Goal: Obtain resource: Obtain resource

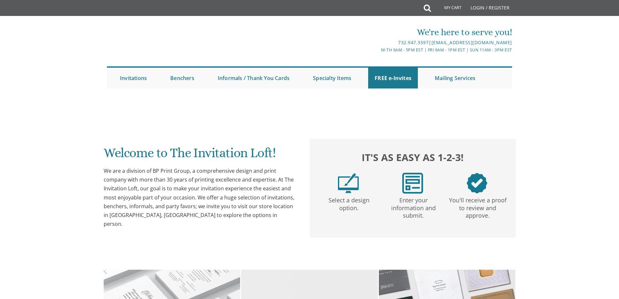
click at [353, 186] on img at bounding box center [348, 183] width 21 height 21
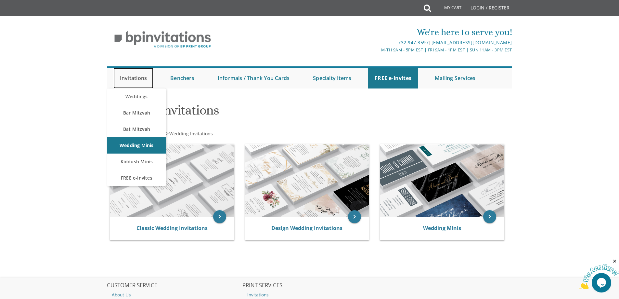
click at [146, 78] on link "Invitations" at bounding box center [133, 78] width 40 height 21
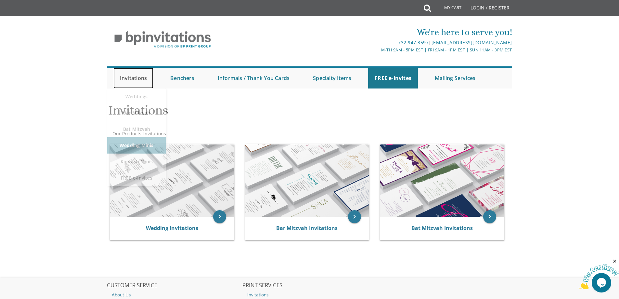
click at [142, 80] on link "Invitations" at bounding box center [133, 78] width 40 height 21
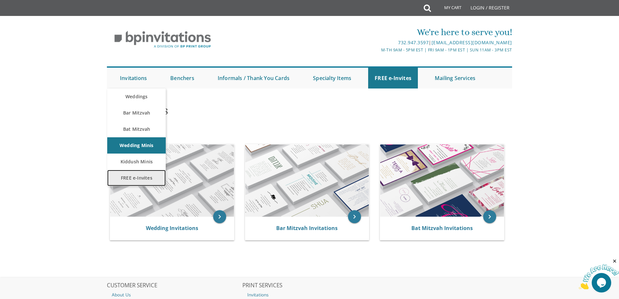
click at [136, 175] on link "FREE e-Invites" at bounding box center [136, 178] width 58 height 16
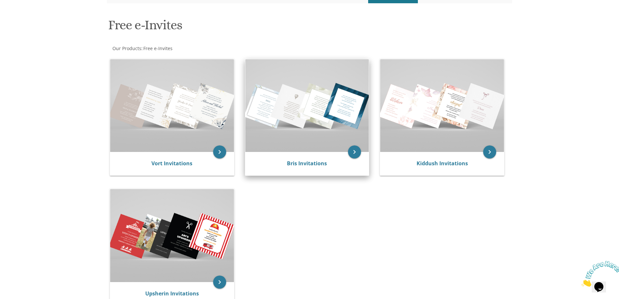
scroll to position [65, 0]
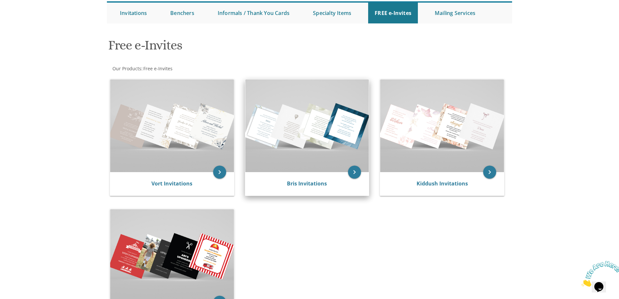
click at [313, 172] on img at bounding box center [307, 125] width 124 height 93
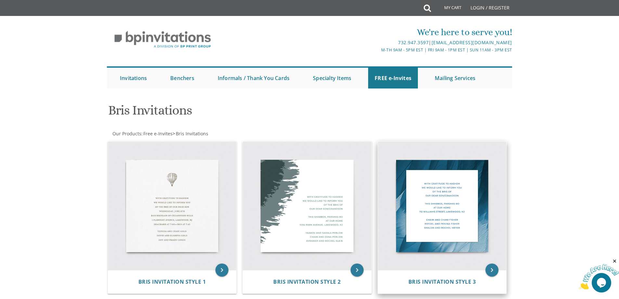
click at [435, 191] on img at bounding box center [442, 205] width 129 height 129
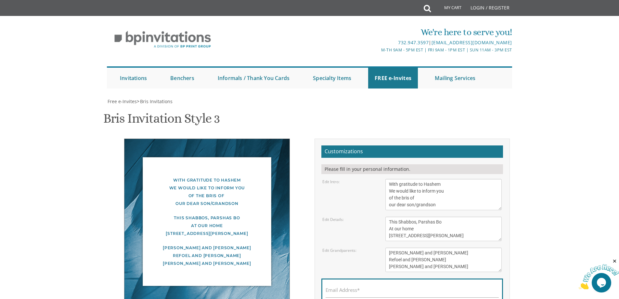
scroll to position [32, 0]
drag, startPoint x: 389, startPoint y: 221, endPoint x: 441, endPoint y: 225, distance: 52.2
click at [440, 247] on textarea "[PERSON_NAME] and [PERSON_NAME] Refoel and [PERSON_NAME] [PERSON_NAME] and [PER…" at bounding box center [443, 259] width 116 height 24
click at [443, 247] on textarea "Chaim and Chani Fisher Refoel and Penina Fisher Shalom and Rochel Meyer" at bounding box center [443, 259] width 116 height 24
drag, startPoint x: 390, startPoint y: 218, endPoint x: 440, endPoint y: 218, distance: 50.7
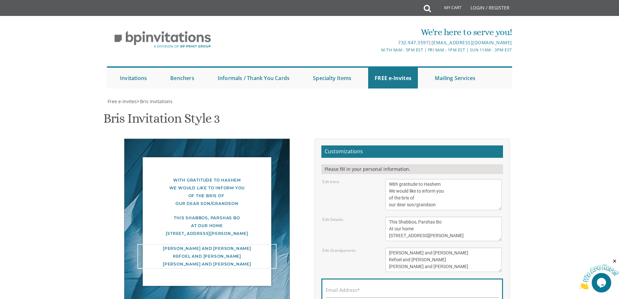
click at [440, 247] on textarea "Chaim and Chani Fisher Refoel and Penina Fisher Shalom and Rochel Meyer" at bounding box center [443, 259] width 116 height 24
click at [441, 247] on textarea "Chaim and Chani Fisher Refoel and Penina Fisher Shalom and Rochel Meyer" at bounding box center [443, 259] width 116 height 24
drag, startPoint x: 389, startPoint y: 226, endPoint x: 440, endPoint y: 229, distance: 51.1
click at [440, 247] on textarea "Chaim and Chani Fisher Refoel and Penina Fisher Shalom and Rochel Meyer" at bounding box center [443, 259] width 116 height 24
drag, startPoint x: 414, startPoint y: 225, endPoint x: 387, endPoint y: 230, distance: 27.7
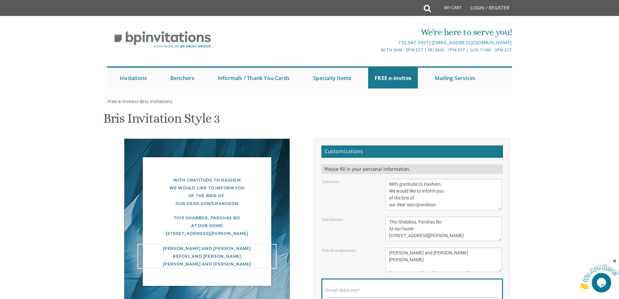
click at [387, 247] on textarea "Chaim and Chani Fisher Refoel and Penina Fisher Shalom and Rochel Meyer" at bounding box center [443, 259] width 116 height 24
click at [443, 247] on textarea "Chaim and Chani Fisher Refoel and Penina Fisher Shalom and Rochel Meyer" at bounding box center [443, 259] width 116 height 24
type textarea "Dovid and Penina Singer Abby Linsky Shimshon and Rifka Miriam Singer Shalom and…"
click at [398, 216] on textarea "This Shabbos, Parshas Bo At our home 100 Williams Street, Lakewood, NJ" at bounding box center [443, 228] width 116 height 24
click at [400, 216] on textarea "This Shabbos, Parshas Bo At our home 100 Williams Street, Lakewood, NJ" at bounding box center [443, 228] width 116 height 24
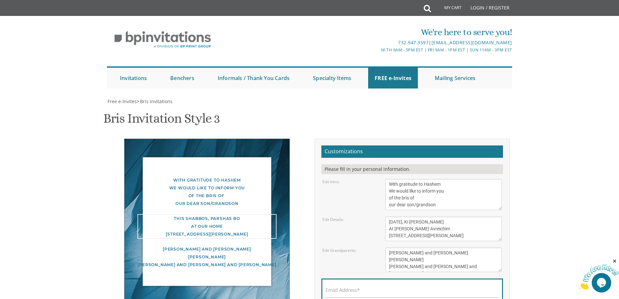
drag, startPoint x: 464, startPoint y: 201, endPoint x: 366, endPoint y: 207, distance: 98.3
click at [366, 216] on div "Edit Details: This Shabbos, Parshas Bo At our home 100 Williams Street, Lakewoo…" at bounding box center [411, 228] width 189 height 24
click at [416, 216] on textarea "This Shabbos, Parshas Bo At our home [STREET_ADDRESS][PERSON_NAME]" at bounding box center [443, 228] width 116 height 24
type textarea "This Sunday, September 7 At Beis Medrash Avreichim 1114 Avenue O, Brooklyn, New…"
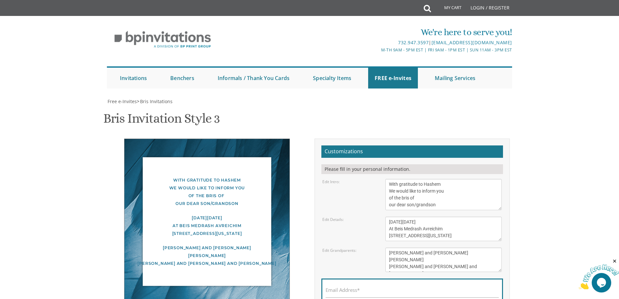
click at [393, 289] on input "Email Address*" at bounding box center [412, 293] width 173 height 8
type input "[EMAIL_ADDRESS][DOMAIN_NAME]"
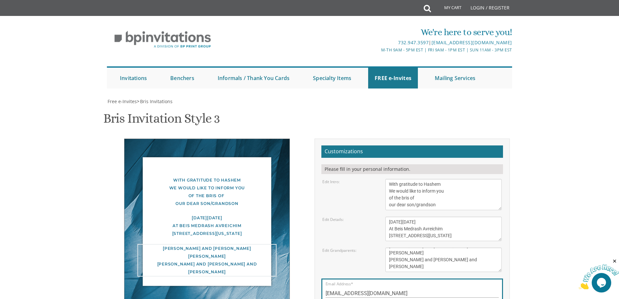
drag, startPoint x: 446, startPoint y: 237, endPoint x: 358, endPoint y: 238, distance: 87.4
click at [362, 247] on div "Edit Grandparents: Chaim and Chani Fisher Refoel and Penina Fisher Shalom and R…" at bounding box center [411, 259] width 189 height 24
drag, startPoint x: 414, startPoint y: 259, endPoint x: 383, endPoint y: 261, distance: 31.3
click at [383, 261] on div "[PERSON_NAME] and [PERSON_NAME] Refoel and [PERSON_NAME] [PERSON_NAME] and [PER…" at bounding box center [443, 259] width 126 height 24
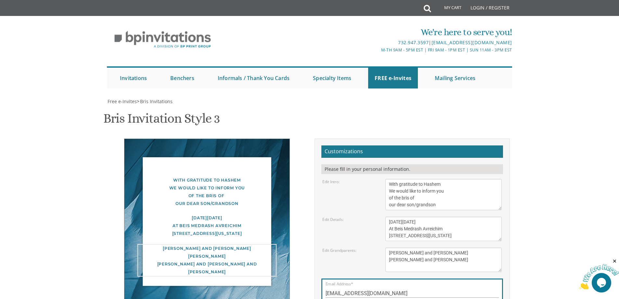
click at [393, 268] on textarea "[PERSON_NAME] and [PERSON_NAME] Refoel and [PERSON_NAME] [PERSON_NAME] and [PER…" at bounding box center [443, 259] width 116 height 24
paste textarea "Abby Linsky"
type textarea "[PERSON_NAME] and [PERSON_NAME] [PERSON_NAME] and [PERSON_NAME] [PERSON_NAME]"
click at [526, 240] on body "My Cart Total: View Cart Item(s) Submit My Cart Total: View Cart Item(s) Login …" at bounding box center [309, 256] width 619 height 513
click at [445, 220] on textarea "This Shabbos, Parshas Bo At our home [STREET_ADDRESS][PERSON_NAME]" at bounding box center [443, 228] width 116 height 24
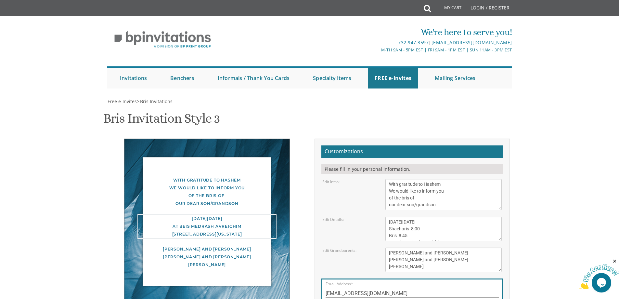
click at [496, 252] on textarea "[PERSON_NAME] and [PERSON_NAME] Refoel and [PERSON_NAME] [PERSON_NAME] and [PER…" at bounding box center [443, 259] width 116 height 24
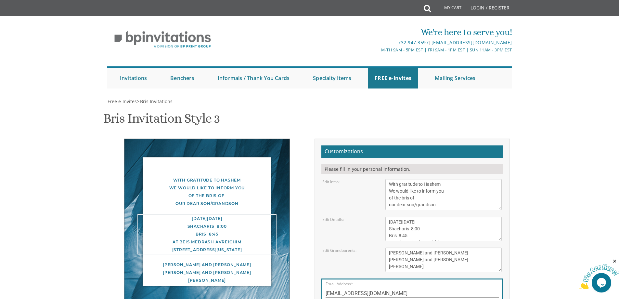
drag, startPoint x: 407, startPoint y: 227, endPoint x: 390, endPoint y: 231, distance: 17.9
click at [390, 231] on textarea "This Shabbos, Parshas Bo At our home [STREET_ADDRESS][PERSON_NAME]" at bounding box center [443, 228] width 116 height 24
click at [413, 237] on textarea "This Shabbos, Parshas Bo At our home [STREET_ADDRESS][PERSON_NAME]" at bounding box center [443, 228] width 116 height 24
type textarea "This Sunday, September 7 Davening 8:00 AM Bris 8:45 AM At Beis Medrash Avreichi…"
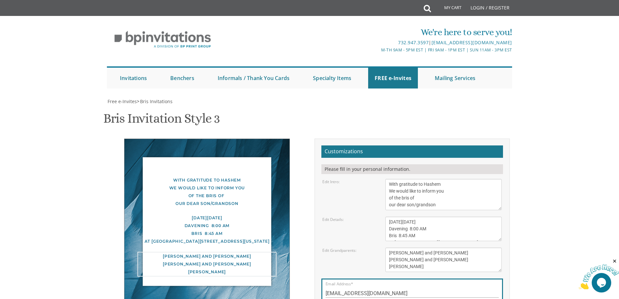
click at [495, 254] on textarea "[PERSON_NAME] and [PERSON_NAME] Refoel and [PERSON_NAME] [PERSON_NAME] and [PER…" at bounding box center [443, 259] width 116 height 24
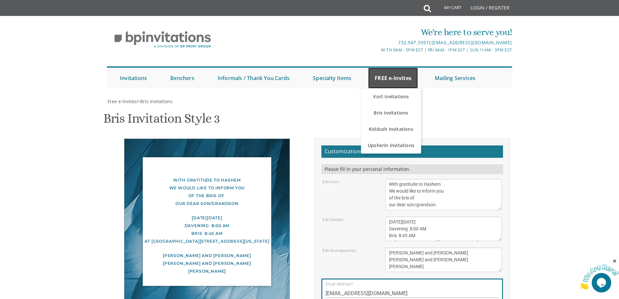
click at [387, 69] on link "FREE e-Invites" at bounding box center [393, 78] width 50 height 21
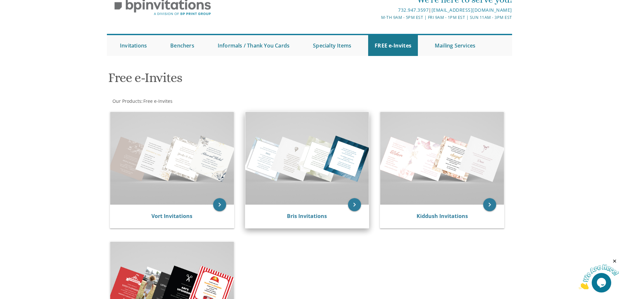
click at [332, 181] on img at bounding box center [307, 158] width 124 height 93
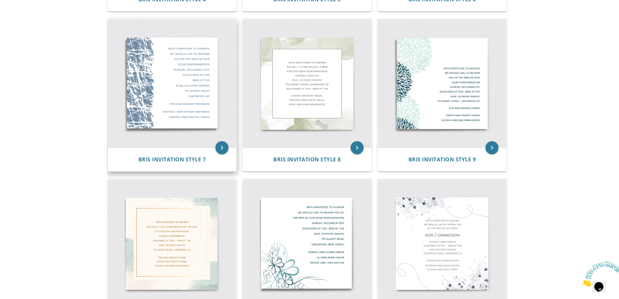
scroll to position [455, 0]
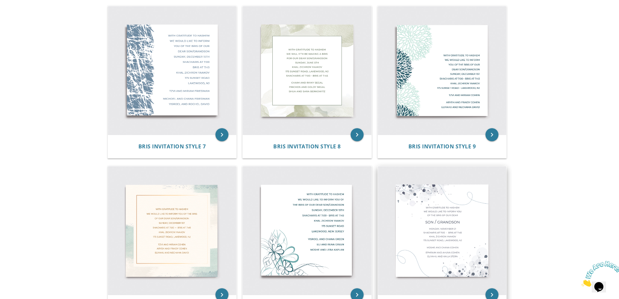
click at [454, 228] on img at bounding box center [442, 230] width 129 height 129
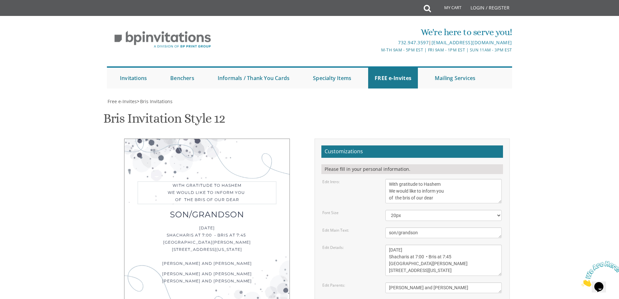
drag, startPoint x: 403, startPoint y: 196, endPoint x: 415, endPoint y: 195, distance: 12.0
click at [403, 196] on textarea "With gratitude to Hashem We would like to inform you of the bris of our dear" at bounding box center [443, 191] width 116 height 24
type textarea "With gratitude to Hashem We would like to inform you of the [PERSON_NAME] of ou…"
click at [422, 215] on select "20px 30px 40px" at bounding box center [443, 215] width 116 height 11
click at [421, 215] on select "20px 30px 40px" at bounding box center [443, 215] width 116 height 11
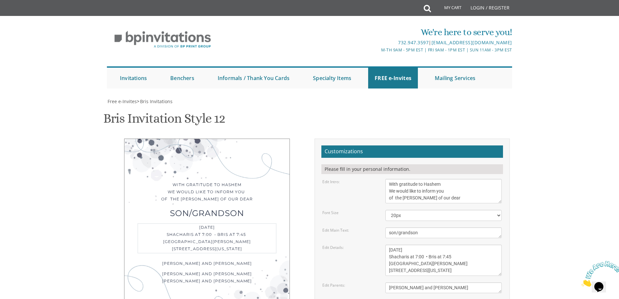
click at [389, 250] on textarea "Monday, November 21 Shacharis at 7:00 • Bris at 7:45 Khal Zichron Yaakov 175 Su…" at bounding box center [443, 259] width 116 height 31
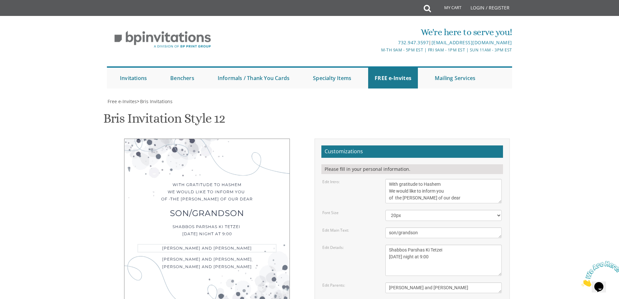
click at [443, 290] on textarea "Moshe and Chana Cohen" at bounding box center [443, 287] width 116 height 11
click at [416, 257] on textarea "Monday, November 21 Shacharis at 7:00 • Bris at 7:45 Khal Zichron Yaakov 175 Su…" at bounding box center [443, 259] width 116 height 31
click at [441, 259] on textarea "Monday, November 21 Shacharis at 7:00 • Bris at 7:45 Khal Zichron Yaakov 175 Su…" at bounding box center [443, 259] width 116 height 31
click at [422, 257] on textarea "Monday, November 21 Shacharis at 7:00 • Bris at 7:45 Khal Zichron Yaakov 175 Su…" at bounding box center [443, 259] width 116 height 31
click at [424, 258] on textarea "Monday, November 21 Shacharis at 7:00 • Bris at 7:45 Khal Zichron Yaakov 175 Su…" at bounding box center [443, 259] width 116 height 31
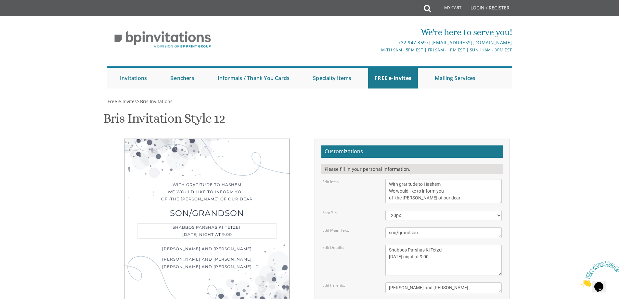
click at [430, 257] on textarea "Monday, November 21 Shacharis at 7:00 • Bris at 7:45 Khal Zichron Yaakov 175 Su…" at bounding box center [443, 259] width 116 height 31
drag, startPoint x: 424, startPoint y: 255, endPoint x: 429, endPoint y: 257, distance: 5.6
click at [429, 257] on textarea "Monday, November 21 Shacharis at 7:00 • Bris at 7:45 Khal Zichron Yaakov 175 Su…" at bounding box center [443, 259] width 116 height 31
click at [445, 267] on textarea "Monday, November 21 Shacharis at 7:00 • Bris at 7:45 Khal Zichron Yaakov 175 Su…" at bounding box center [443, 259] width 116 height 31
click at [475, 261] on textarea "Monday, November 21 Shacharis at 7:00 • Bris at 7:45 Khal Zichron Yaakov 175 Su…" at bounding box center [443, 259] width 116 height 31
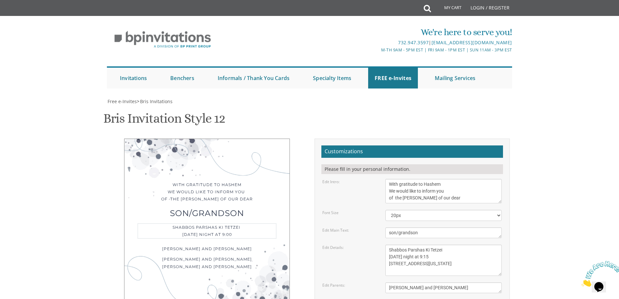
type textarea "Shabbos Parshas Ki Tetzei Friday night at 9:15 1415 East 12 Street, Brooklyn, N…"
click at [459, 289] on textarea "Moshe and Chana Cohen" at bounding box center [443, 287] width 116 height 11
drag, startPoint x: 459, startPoint y: 289, endPoint x: 376, endPoint y: 292, distance: 83.5
click at [376, 292] on div "Edit Parents: Moshe and Chana Cohen" at bounding box center [411, 287] width 189 height 11
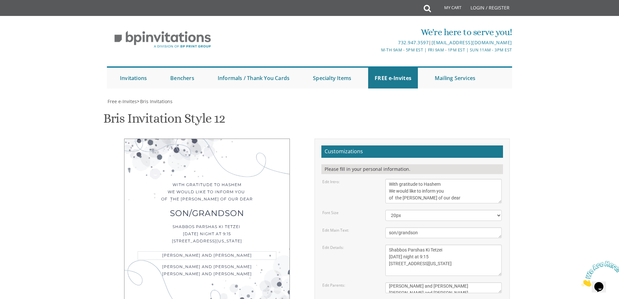
type textarea "[PERSON_NAME] and [PERSON_NAME] [PERSON_NAME] and [PERSON_NAME] [PERSON_NAME]"
click at [390, 266] on textarea "Monday, November 21 Shacharis at 7:00 • Bris at 7:45 Khal Zichron Yaakov 175 Su…" at bounding box center [443, 259] width 116 height 31
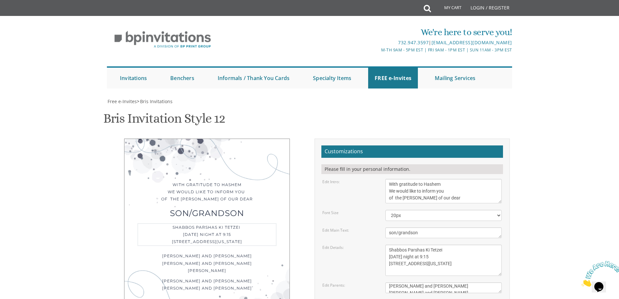
scroll to position [65, 0]
click at [483, 244] on textarea "Monday, November 21 Shacharis at 7:00 • Bris at 7:45 Khal Zichron Yaakov 175 Su…" at bounding box center [443, 259] width 116 height 31
drag, startPoint x: 437, startPoint y: 248, endPoint x: 384, endPoint y: 240, distance: 53.5
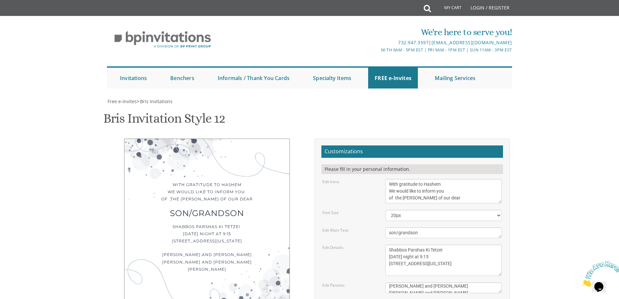
click at [219, 223] on div "Shabbos Parshas Ki Tetzei Friday night at 9:15 1415 East 12 Street, Brooklyn, N…" at bounding box center [206, 234] width 139 height 22
click at [417, 244] on textarea "Monday, November 21 Shacharis at 7:00 • Bris at 7:45 Khal Zichron Yaakov 175 Su…" at bounding box center [443, 259] width 116 height 31
click at [483, 244] on textarea "Monday, November 21 Shacharis at 7:00 • Bris at 7:45 Khal Zichron Yaakov 175 Su…" at bounding box center [443, 259] width 116 height 31
click at [268, 252] on div "[PERSON_NAME] and [PERSON_NAME] [PERSON_NAME] and [PERSON_NAME] [PERSON_NAME]" at bounding box center [206, 263] width 139 height 22
click at [451, 244] on textarea "Monday, November 21 Shacharis at 7:00 • Bris at 7:45 Khal Zichron Yaakov 175 Su…" at bounding box center [443, 259] width 116 height 31
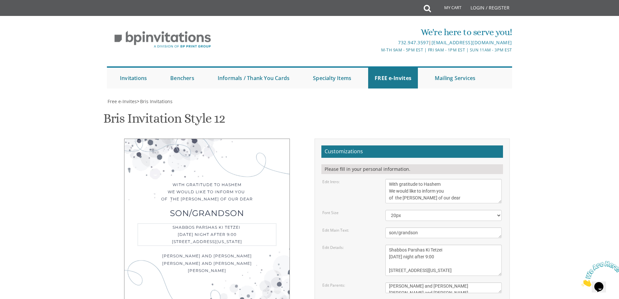
type textarea "Shabbos Parshas Ki Tetzei Friday night after 9:00 1415 East 12 Street, Brooklyn…"
click at [456, 227] on textarea "son/grandson" at bounding box center [443, 232] width 116 height 11
click at [552, 192] on body "My Cart Total: View Cart Item(s) Submit My Cart Total: View Cart Item(s) Login …" at bounding box center [309, 279] width 619 height 558
click at [458, 227] on textarea "son/grandson" at bounding box center [443, 232] width 116 height 11
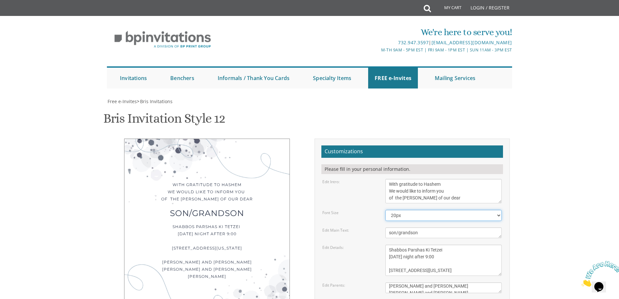
click at [408, 210] on select "20px 30px 40px" at bounding box center [443, 215] width 116 height 11
click at [357, 145] on form "Customizations Please fill in your personal information. Edit Intro: With grati…" at bounding box center [412, 259] width 182 height 229
click at [272, 209] on div "son/grandson" at bounding box center [206, 212] width 139 height 7
type input "[EMAIL_ADDRESS][DOMAIN_NAME]"
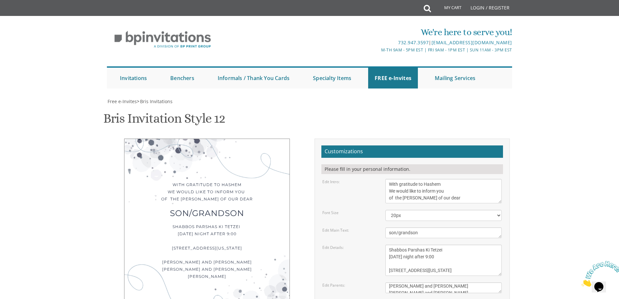
scroll to position [130, 0]
click at [426, 179] on textarea "With gratitude to Hashem We would like to inform you of the bris of our dear" at bounding box center [443, 191] width 116 height 24
drag, startPoint x: 393, startPoint y: 68, endPoint x: 375, endPoint y: 70, distance: 19.0
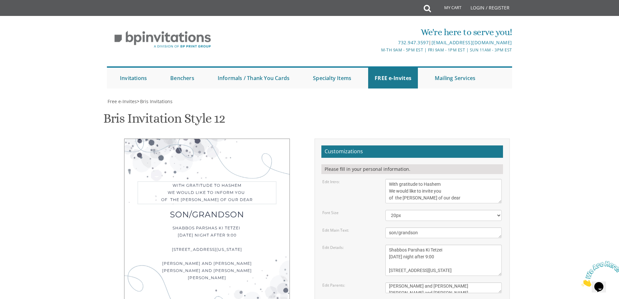
click at [375, 179] on div "Edit Intro: With gratitude to Hashem We would like to inform you of the bris of…" at bounding box center [411, 191] width 189 height 24
type textarea "With gratitude to Hashem We would like to invite you to the sholom zachor of ou…"
click at [416, 227] on textarea "son/grandson" at bounding box center [443, 232] width 116 height 11
click at [430, 244] on textarea "Monday, November 21 Shacharis at 7:00 • Bris at 7:45 Khal Zichron Yaakov 175 Su…" at bounding box center [443, 259] width 116 height 31
click at [417, 244] on textarea "Monday, November 21 Shacharis at 7:00 • Bris at 7:45 Khal Zichron Yaakov 175 Su…" at bounding box center [443, 259] width 116 height 31
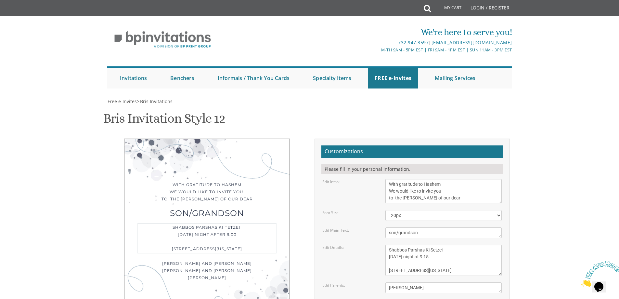
type textarea "Shabbos Parshas Ki Setzei Friday night at 9:15 1415 East 12 Street, Brooklyn, N…"
click at [403, 282] on textarea "Moshe and Chana Cohen" at bounding box center [443, 287] width 116 height 11
click at [367, 244] on div "Edit Details: Monday, November 21 Shacharis at 7:00 • Bris at 7:45 Khal Zichron…" at bounding box center [411, 259] width 189 height 31
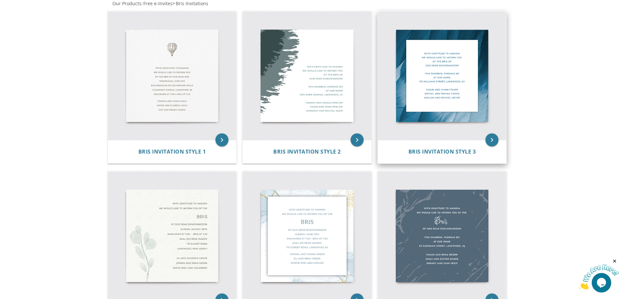
click at [449, 87] on img at bounding box center [442, 75] width 129 height 129
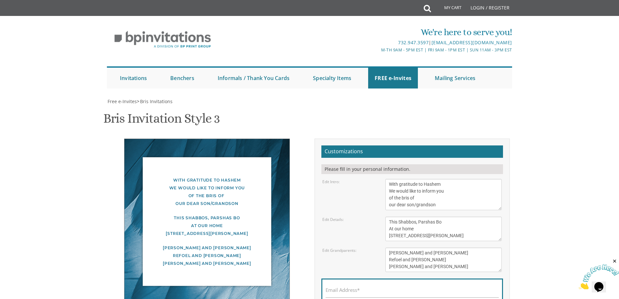
scroll to position [32, 0]
click at [401, 216] on textarea "This Shabbos, Parshas Bo At our home [STREET_ADDRESS][PERSON_NAME]" at bounding box center [443, 228] width 116 height 24
click at [396, 216] on textarea "This Shabbos, Parshas Bo At our home [STREET_ADDRESS][PERSON_NAME]" at bounding box center [443, 228] width 116 height 24
click at [477, 216] on textarea "This Shabbos, Parshas Bo At our home [STREET_ADDRESS][PERSON_NAME]" at bounding box center [443, 228] width 116 height 24
click at [408, 216] on textarea "This Shabbos, Parshas Bo At our home [STREET_ADDRESS][PERSON_NAME]" at bounding box center [443, 228] width 116 height 24
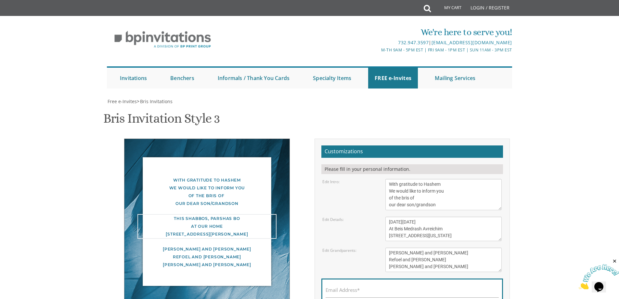
click at [417, 216] on textarea "This Shabbos, Parshas Bo At our home [STREET_ADDRESS][PERSON_NAME]" at bounding box center [443, 228] width 116 height 24
click at [458, 216] on textarea "This Shabbos, Parshas Bo At our home [STREET_ADDRESS][PERSON_NAME]" at bounding box center [443, 228] width 116 height 24
type textarea "[DATE][DATE] Shacharis 8:00 Bris 8:45 At Beis Medrash Avreichim [STREET_ADDRESS…"
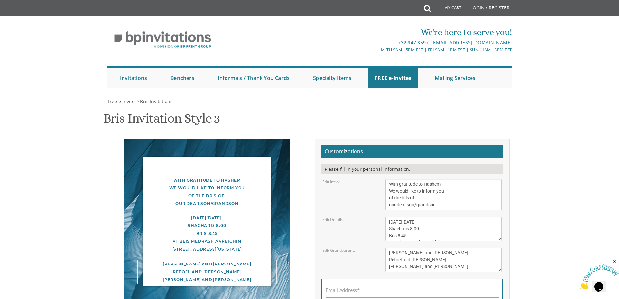
click at [464, 247] on textarea "[PERSON_NAME] and [PERSON_NAME] Refoel and [PERSON_NAME] [PERSON_NAME] and [PER…" at bounding box center [443, 259] width 116 height 24
drag, startPoint x: 438, startPoint y: 220, endPoint x: 381, endPoint y: 223, distance: 56.6
click at [385, 247] on div "[PERSON_NAME] and [PERSON_NAME] Refoel and [PERSON_NAME] [PERSON_NAME] and [PER…" at bounding box center [443, 259] width 126 height 24
type textarea "[PERSON_NAME] and [PERSON_NAME] [PERSON_NAME] and [PERSON_NAME] [PERSON_NAME]"
click at [381, 289] on input "Email Address*" at bounding box center [412, 293] width 173 height 8
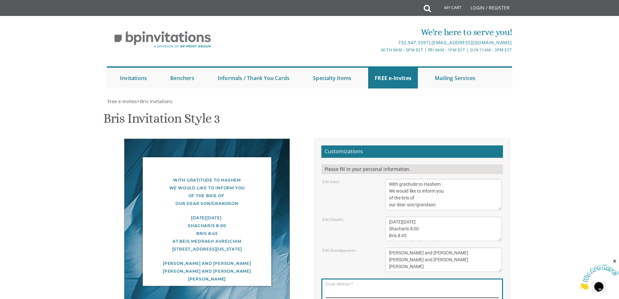
type input "[EMAIL_ADDRESS][DOMAIN_NAME]"
